Goal: Task Accomplishment & Management: Use online tool/utility

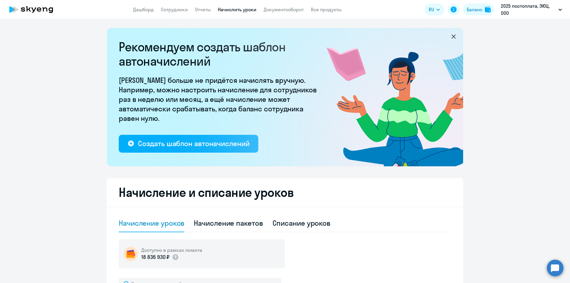
select select "10"
click at [228, 12] on link "Начислить уроки" at bounding box center [237, 10] width 39 height 6
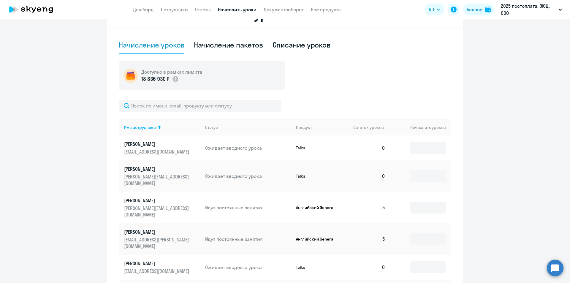
scroll to position [330, 0]
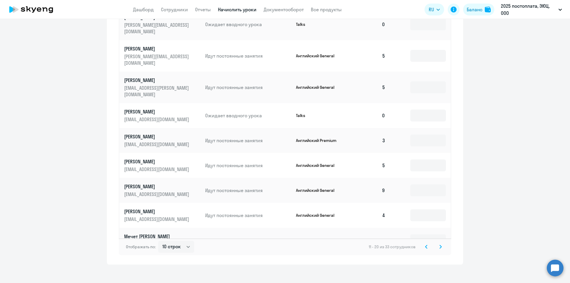
click at [425, 245] on icon at bounding box center [426, 246] width 2 height 3
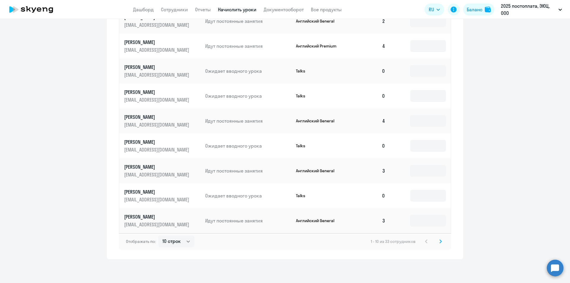
click at [423, 242] on div "1 - 10 из 33 сотрудников" at bounding box center [407, 241] width 73 height 7
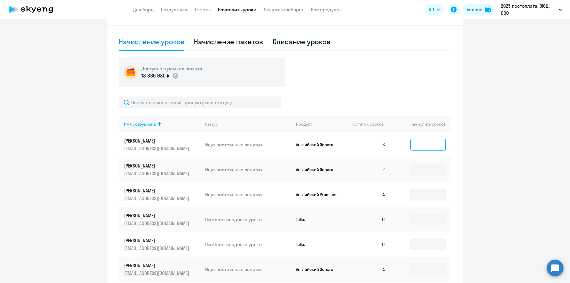
click at [418, 149] on input at bounding box center [428, 145] width 36 height 12
click at [421, 166] on input at bounding box center [428, 170] width 36 height 12
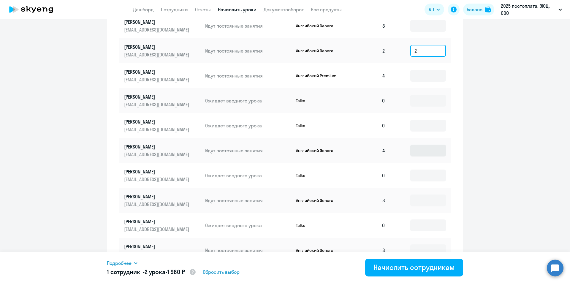
scroll to position [330, 0]
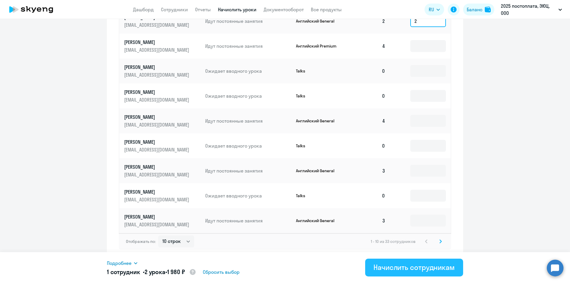
type input "2"
click at [439, 270] on div "Начислить сотрудникам" at bounding box center [414, 267] width 81 height 10
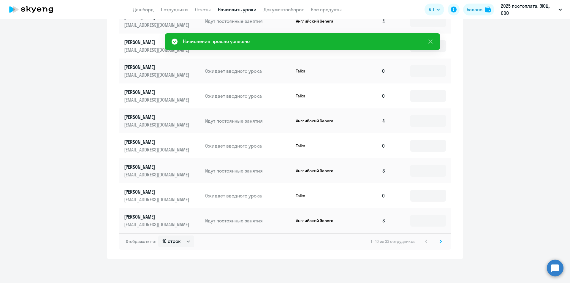
click at [440, 243] on svg-icon at bounding box center [440, 241] width 7 height 7
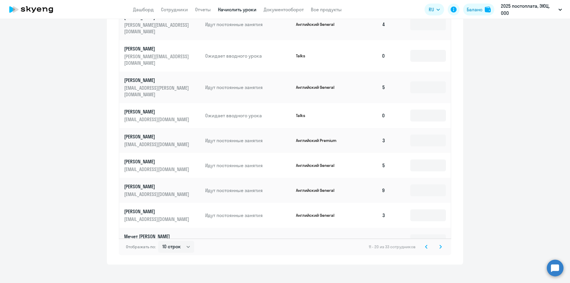
click at [441, 243] on svg-icon at bounding box center [440, 246] width 7 height 7
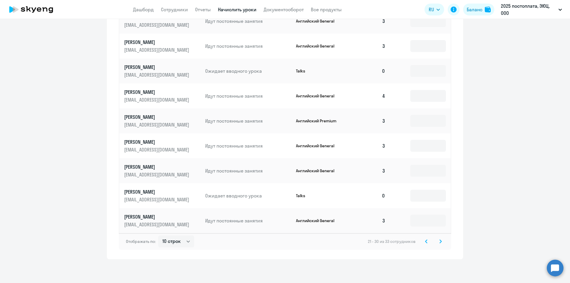
click at [439, 242] on icon at bounding box center [440, 241] width 2 height 4
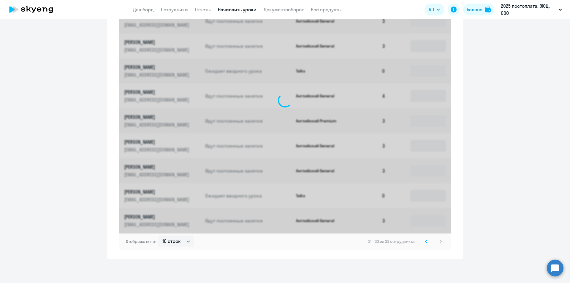
scroll to position [155, 0]
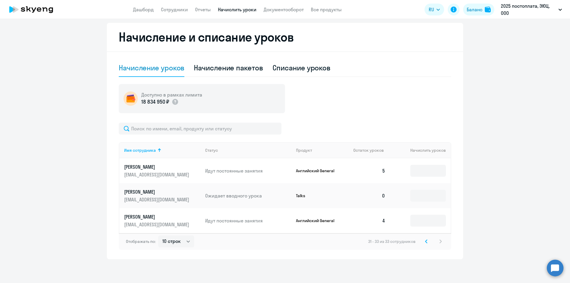
click at [425, 243] on icon at bounding box center [426, 241] width 2 height 4
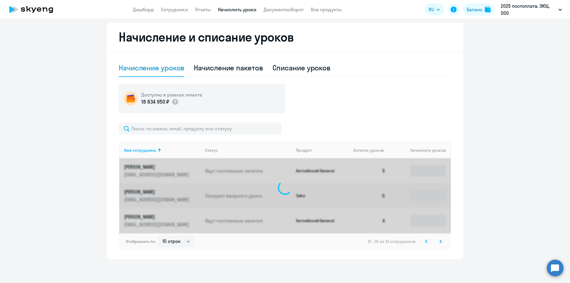
scroll to position [330, 0]
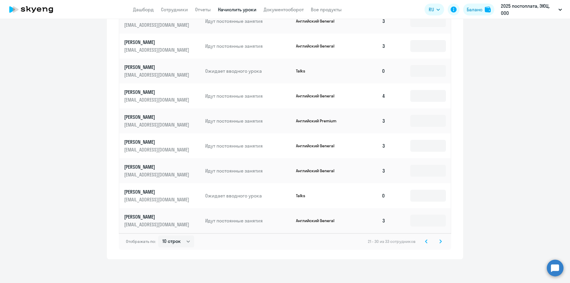
click at [425, 243] on icon at bounding box center [426, 241] width 2 height 4
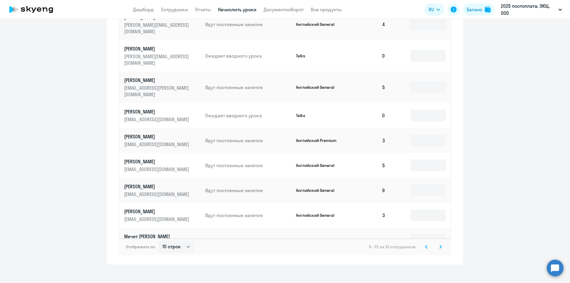
click at [425, 245] on icon at bounding box center [426, 247] width 2 height 4
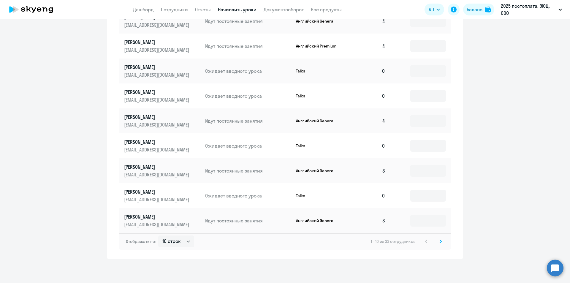
click at [432, 229] on td at bounding box center [420, 220] width 61 height 25
click at [428, 225] on input at bounding box center [428, 221] width 36 height 12
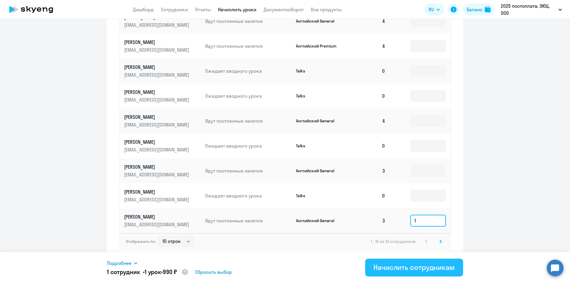
type input "1"
click at [428, 269] on div "Начислить сотрудникам" at bounding box center [414, 267] width 81 height 10
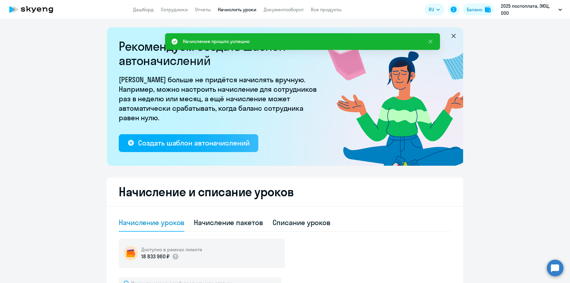
scroll to position [0, 0]
